Goal: Task Accomplishment & Management: Use online tool/utility

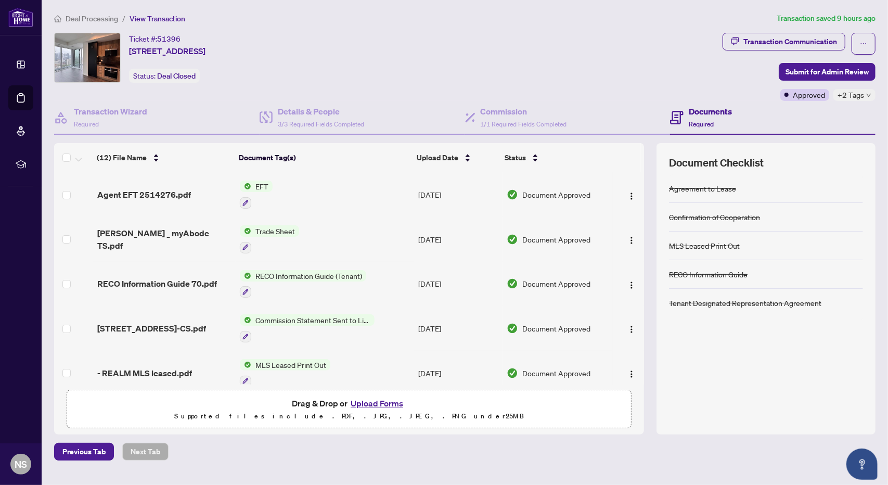
click at [248, 185] on img at bounding box center [245, 186] width 11 height 11
click at [228, 235] on span "EFT" at bounding box center [220, 236] width 21 height 11
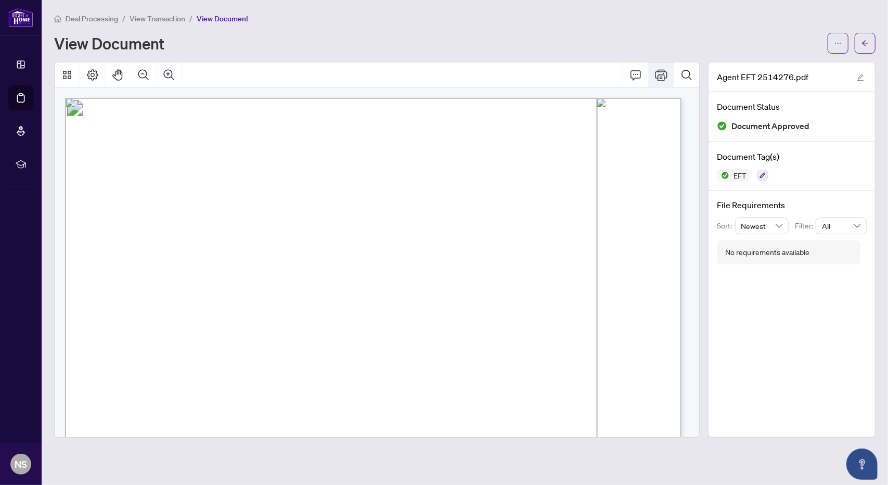
click at [661, 76] on icon "Print" at bounding box center [661, 74] width 12 height 11
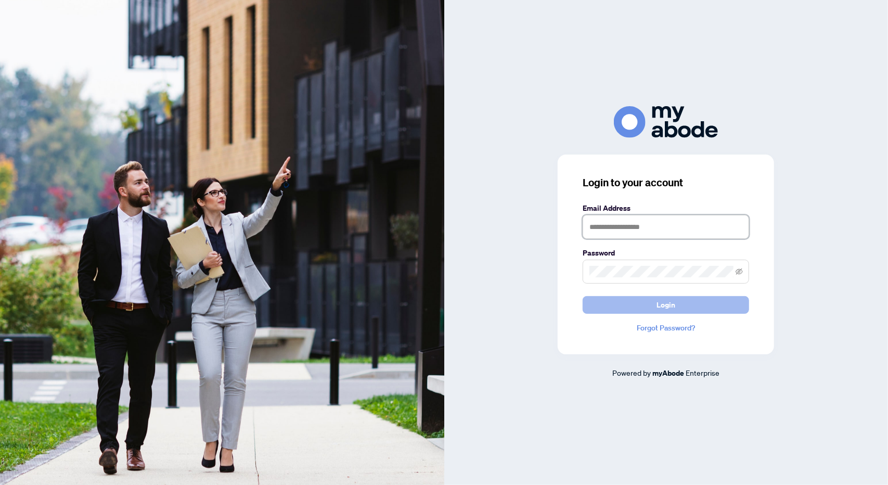
type input "**********"
click at [612, 297] on button "Login" at bounding box center [666, 305] width 167 height 18
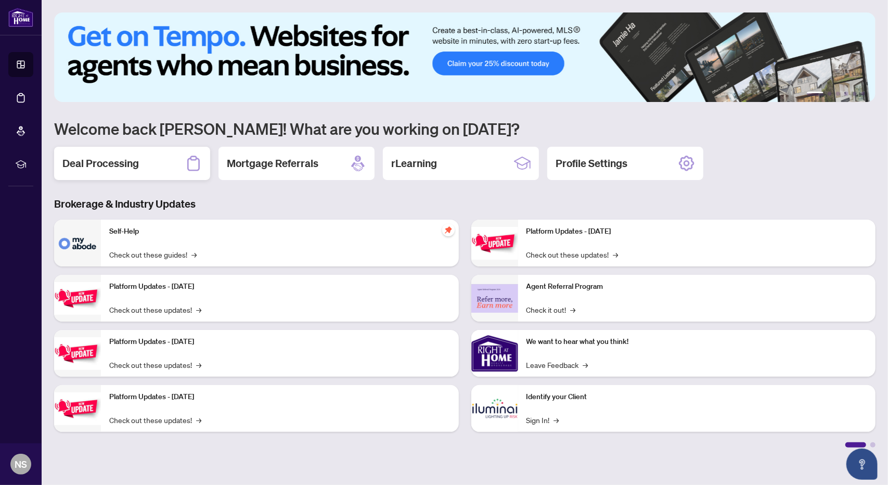
click at [77, 163] on h2 "Deal Processing" at bounding box center [100, 163] width 76 height 15
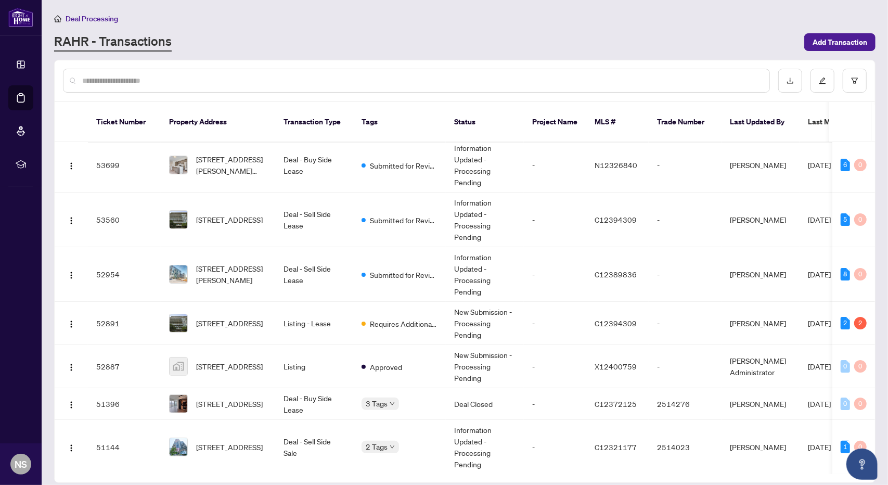
scroll to position [52, 0]
